Goal: Transaction & Acquisition: Purchase product/service

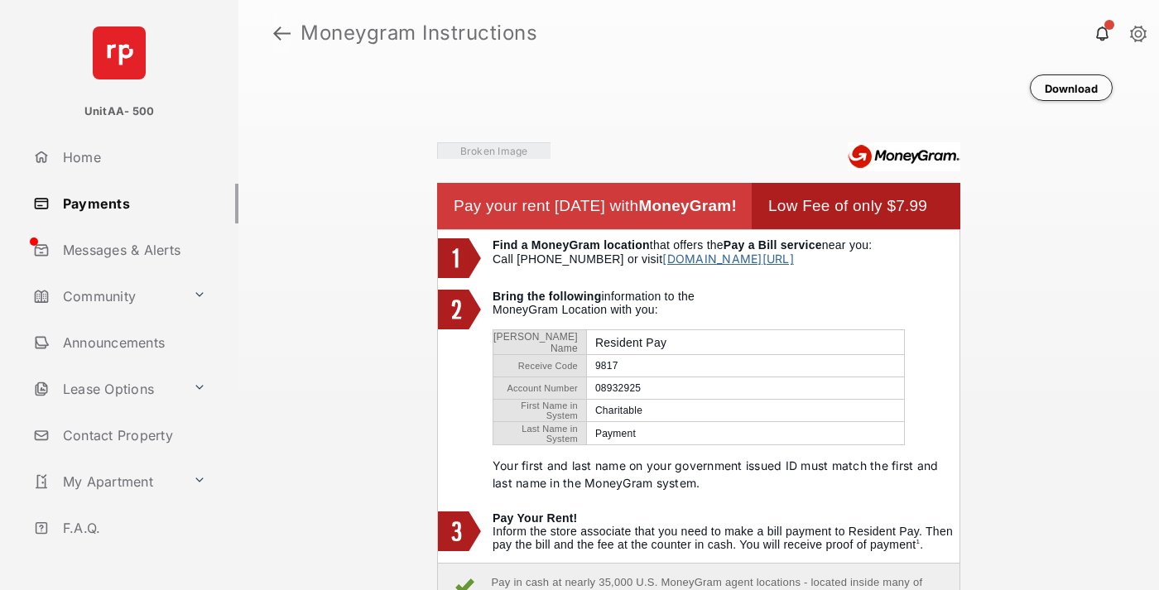
click at [282, 33] on link at bounding box center [281, 33] width 17 height 40
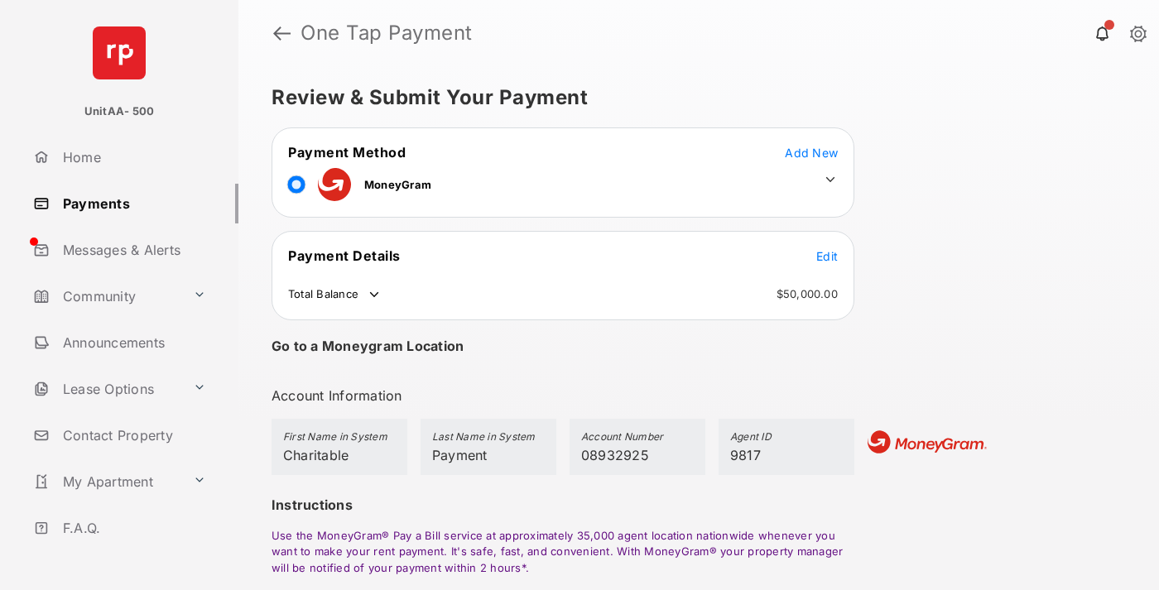
click at [827, 256] on span "Edit" at bounding box center [827, 256] width 22 height 14
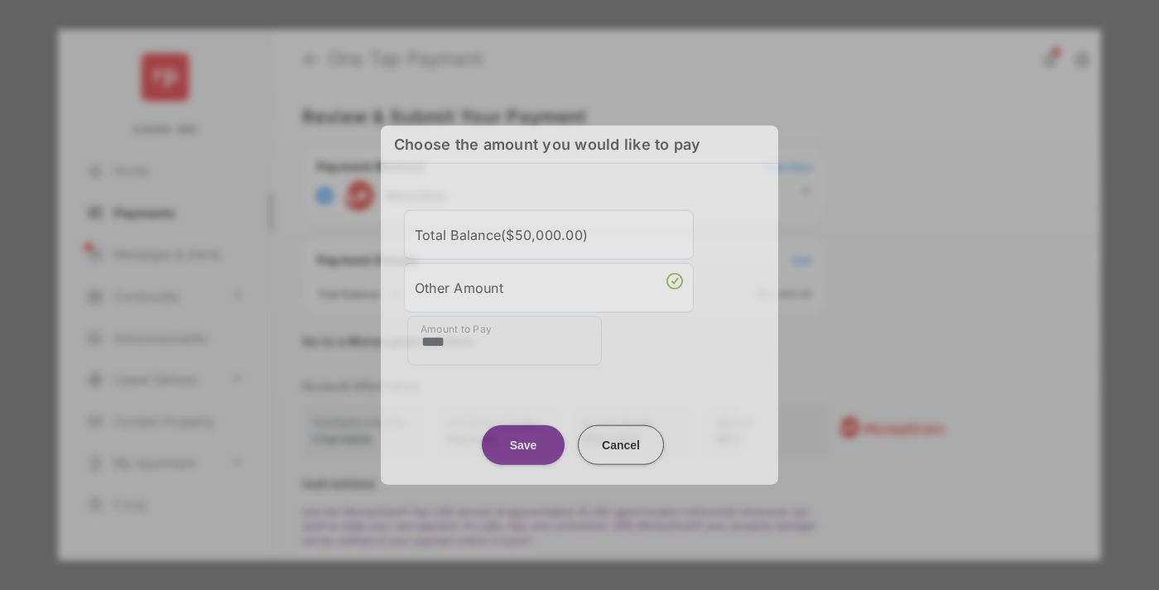
type input "****"
click at [523, 442] on button "Save" at bounding box center [523, 445] width 83 height 40
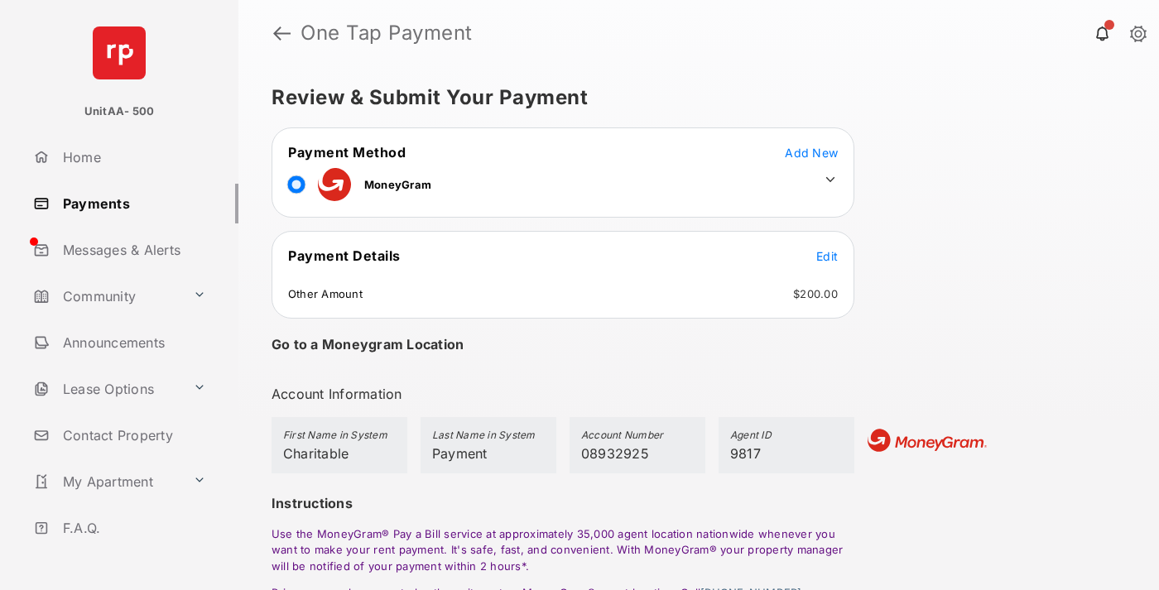
click at [830, 180] on icon at bounding box center [830, 179] width 15 height 15
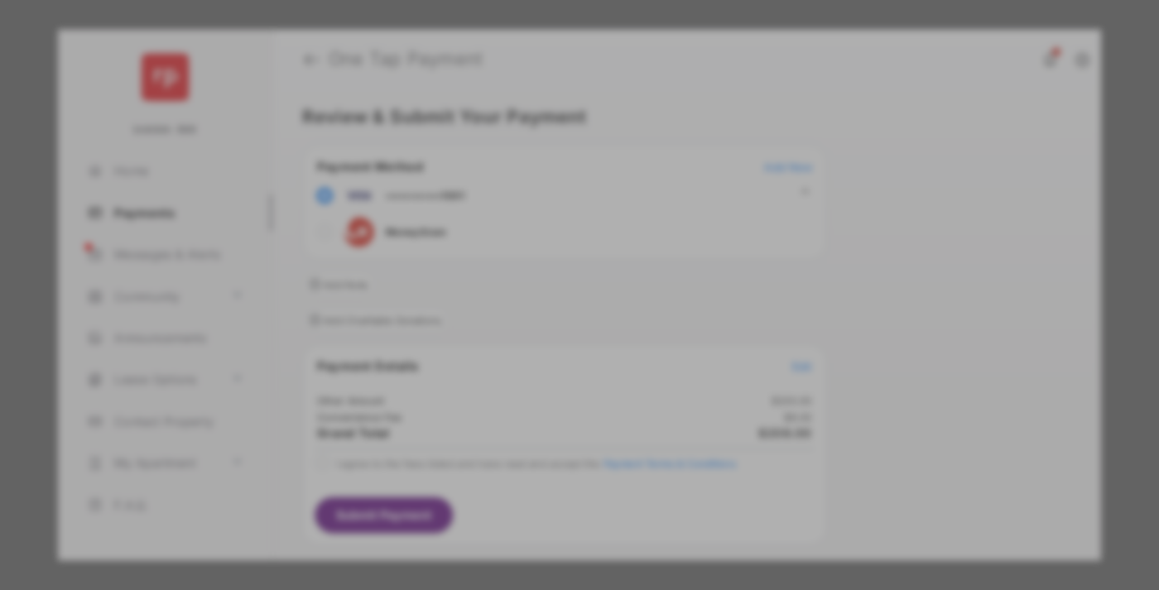
click at [575, 203] on div "Operation Smile" at bounding box center [574, 207] width 235 height 15
click at [529, 527] on button "Save" at bounding box center [529, 542] width 83 height 40
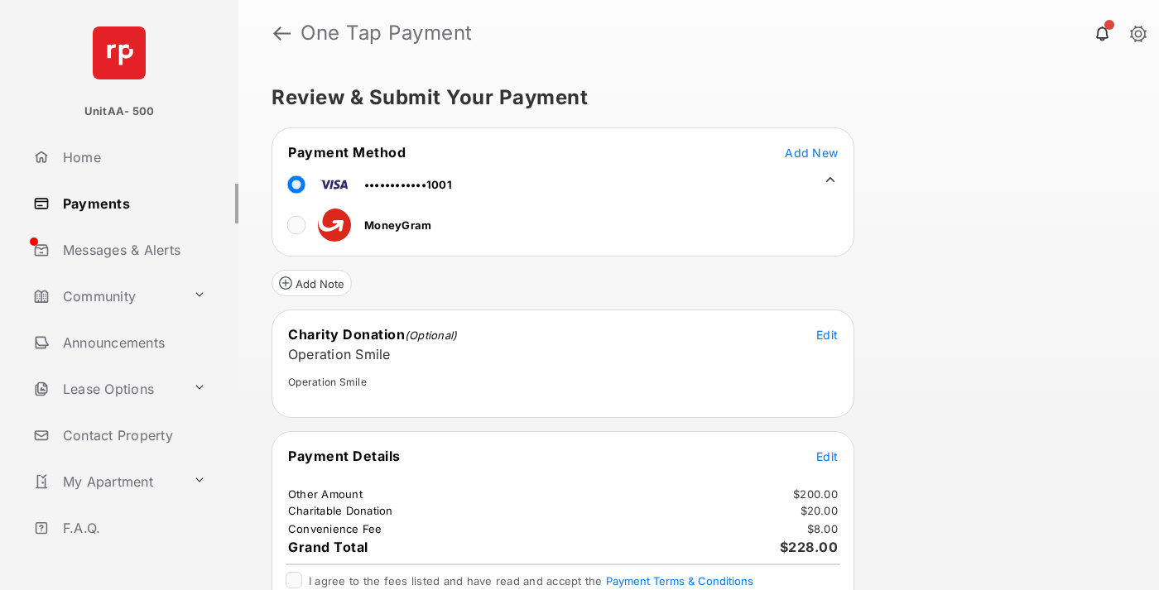
click at [827, 456] on span "Edit" at bounding box center [827, 457] width 22 height 14
